Goal: Find specific page/section: Find specific page/section

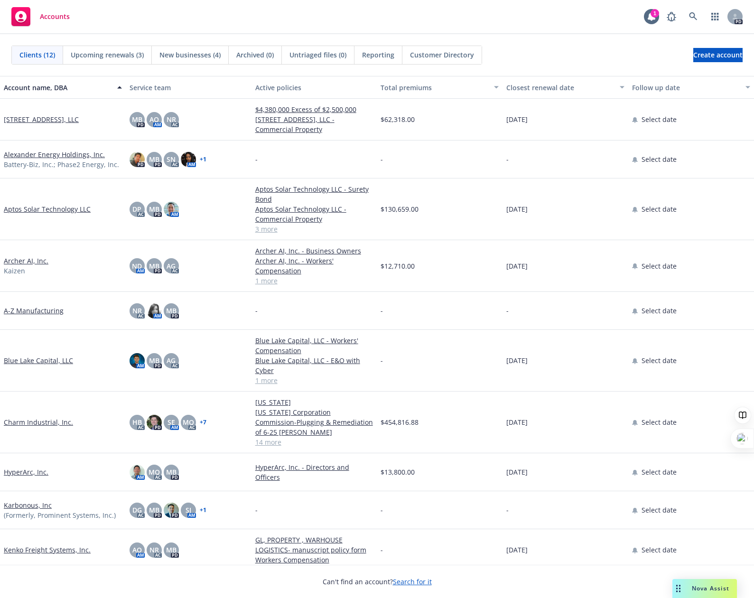
click at [50, 417] on link "Charm Industrial, Inc." at bounding box center [38, 422] width 69 height 10
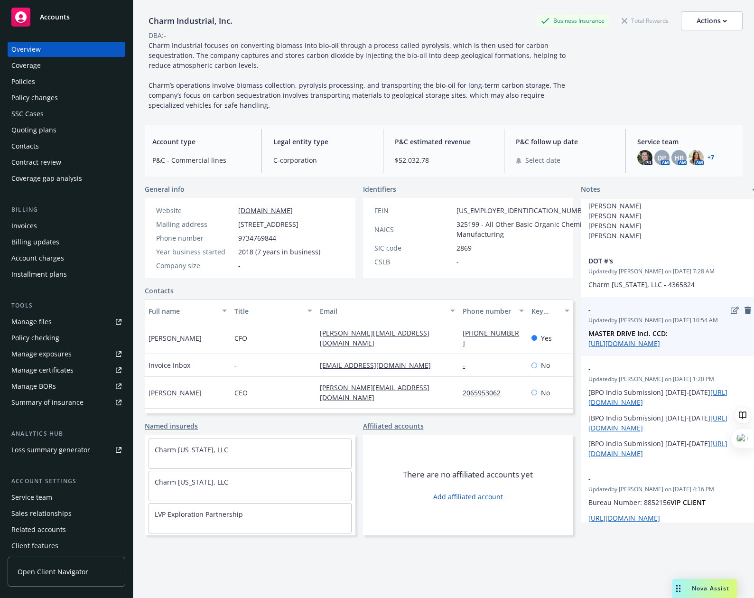
scroll to position [235, 0]
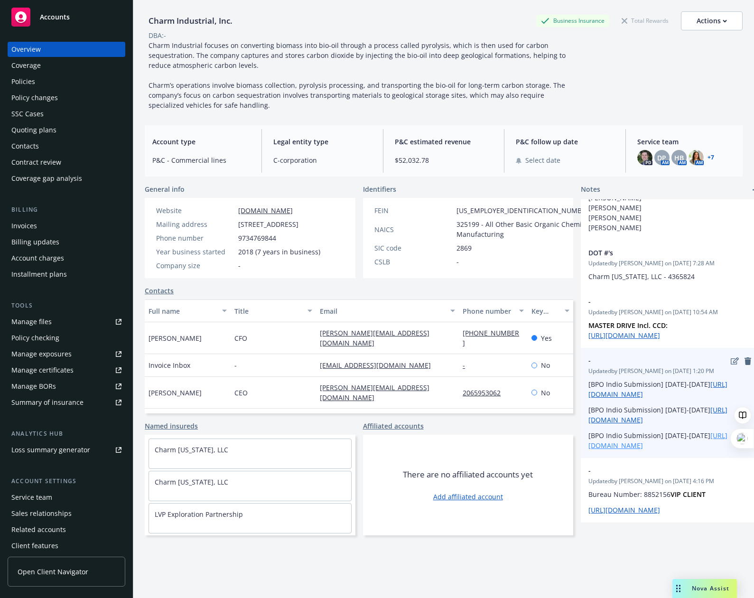
click at [622, 431] on link "[URL][DOMAIN_NAME]" at bounding box center [657, 440] width 139 height 19
